Goal: Use online tool/utility: Utilize a website feature to perform a specific function

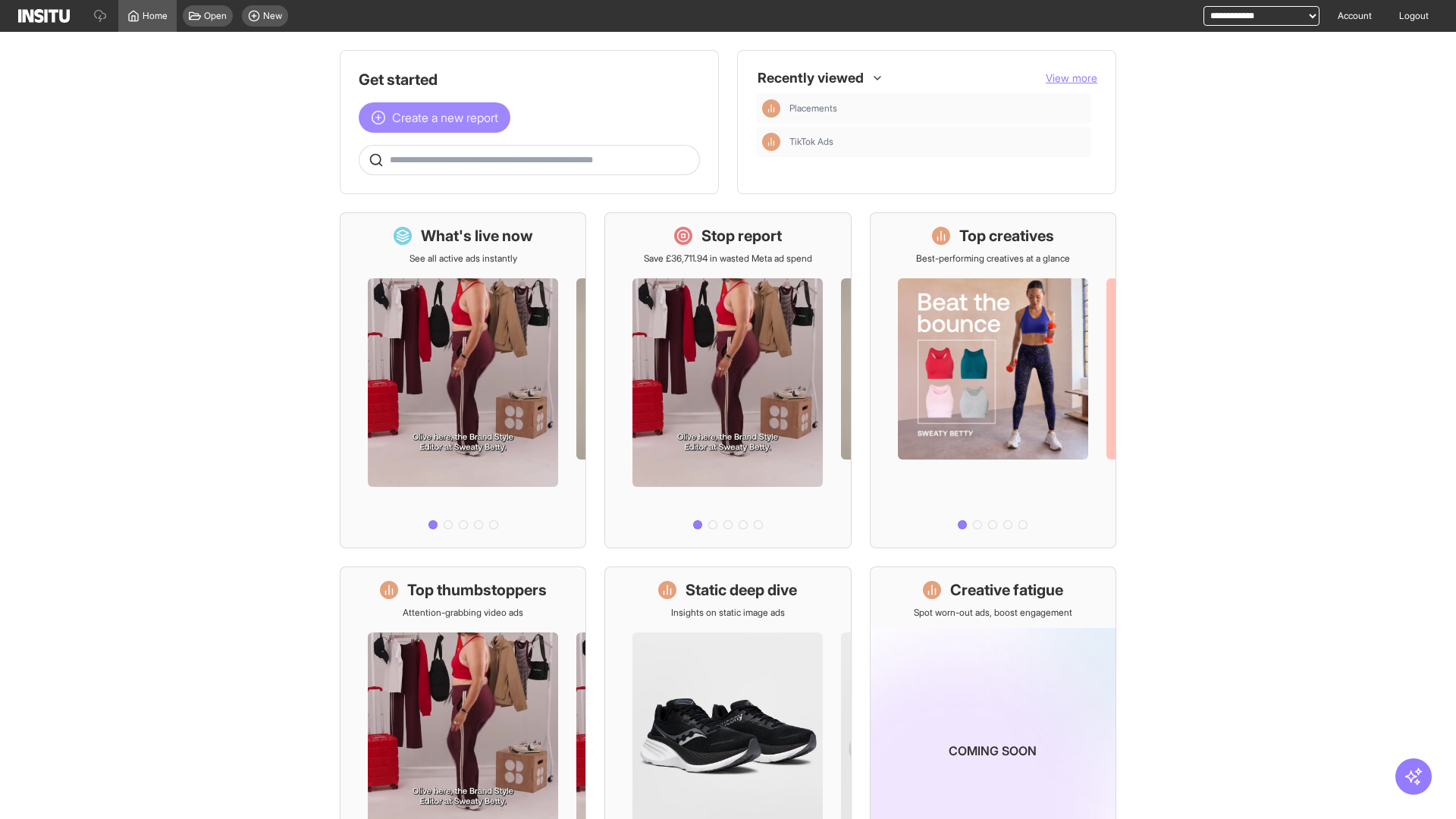
click at [438, 117] on span "Create a new report" at bounding box center [446, 117] width 107 height 18
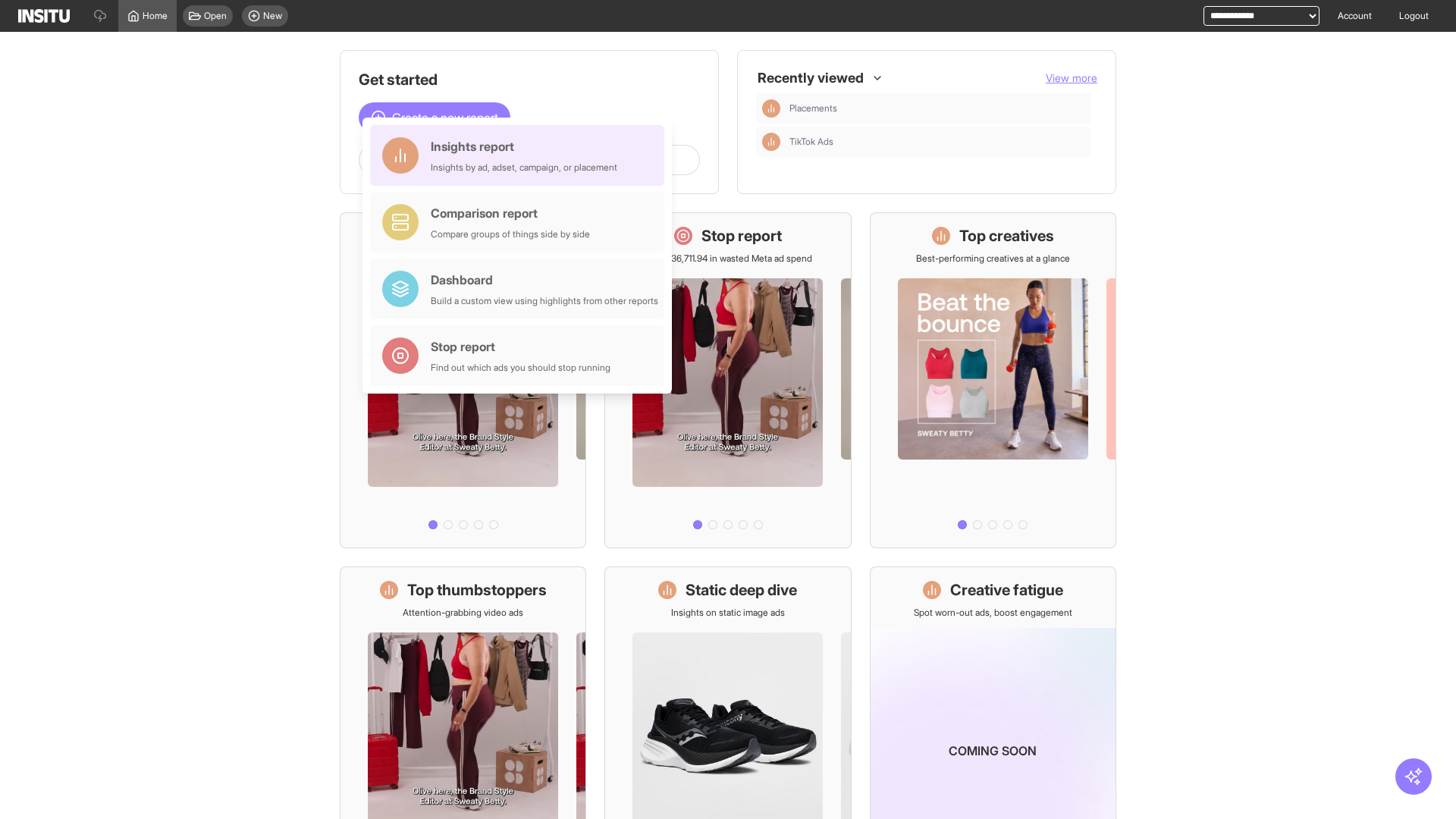
click at [521, 156] on div "Insights report Insights by ad, adset, campaign, or placement" at bounding box center [524, 156] width 187 height 36
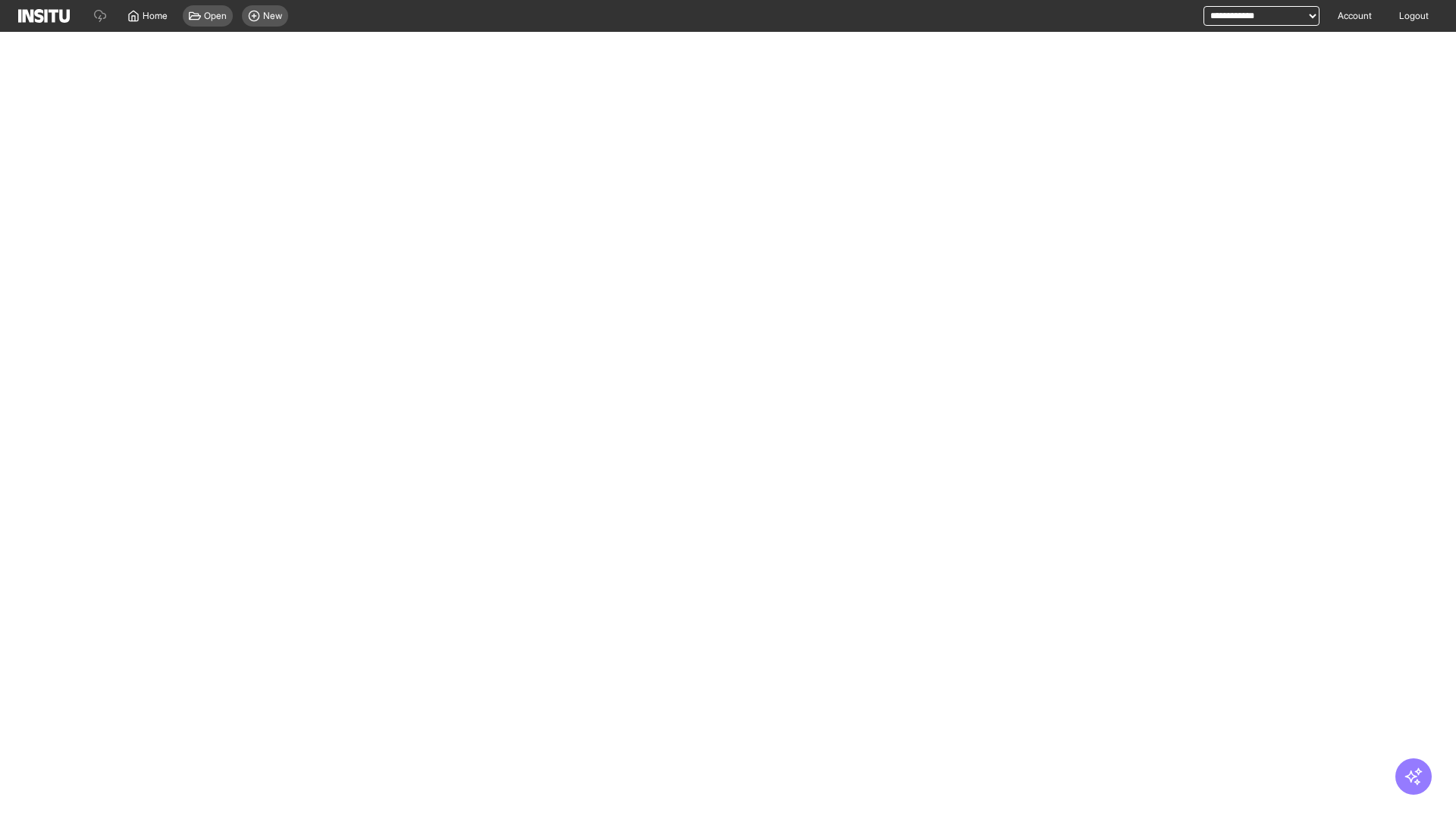
select select "**"
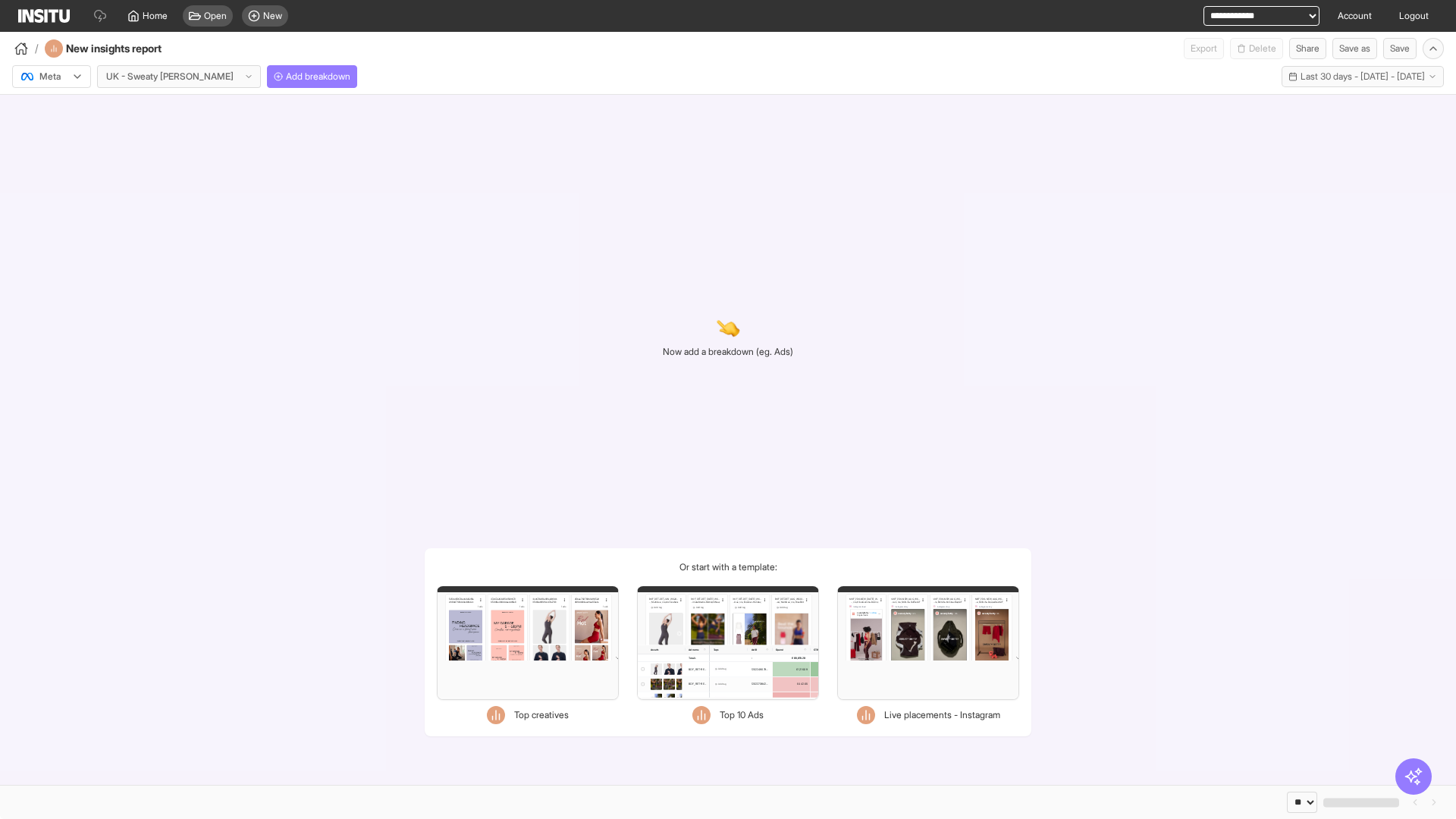
click at [52, 76] on div at bounding box center [41, 76] width 43 height 16
click at [51, 109] on span "Meta" at bounding box center [50, 109] width 20 height 14
click at [286, 76] on span "Add breakdown" at bounding box center [318, 76] width 65 height 12
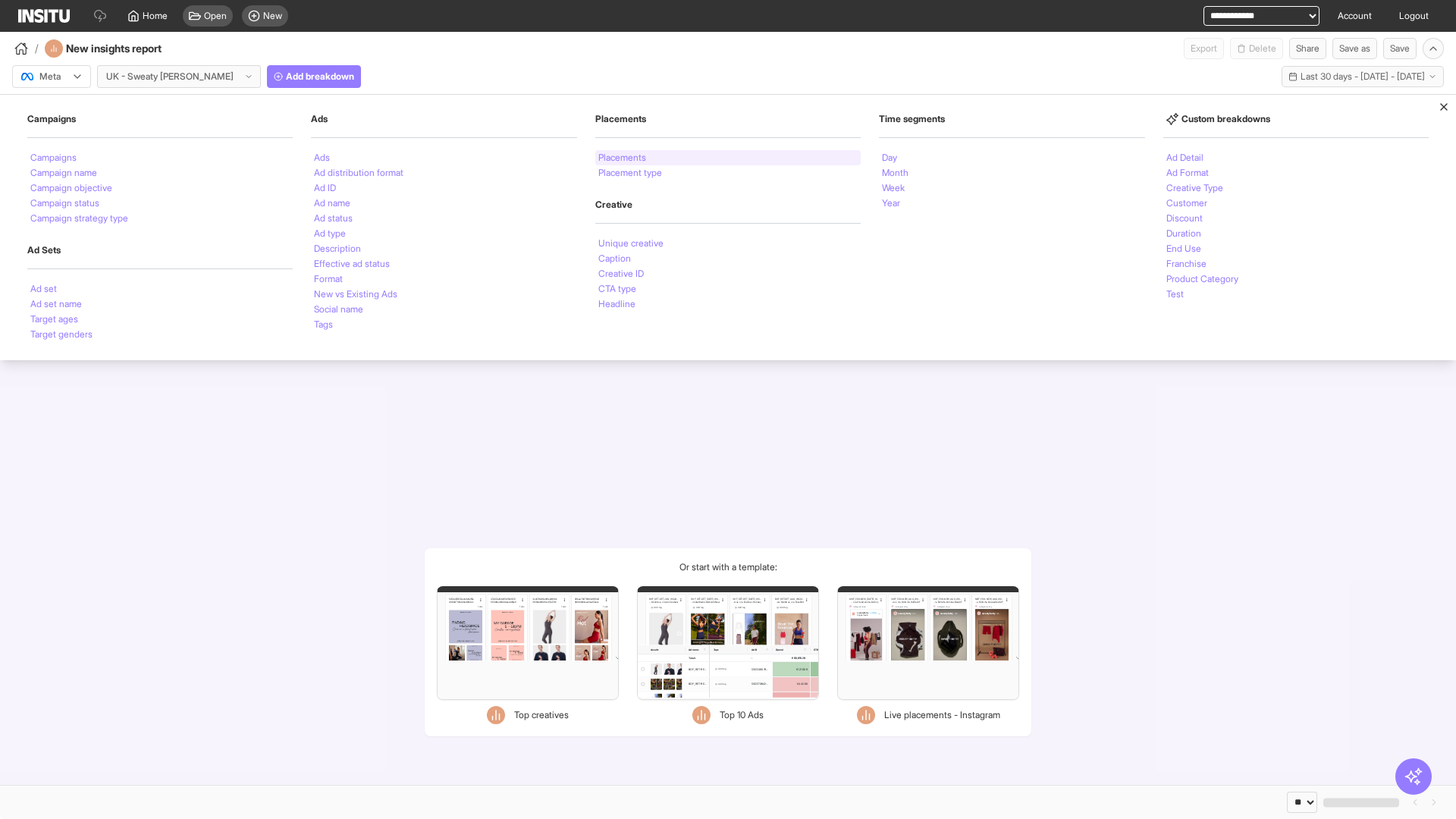
click at [623, 158] on li "Placements" at bounding box center [622, 157] width 48 height 9
